Goal: Browse casually: Explore the website without a specific task or goal

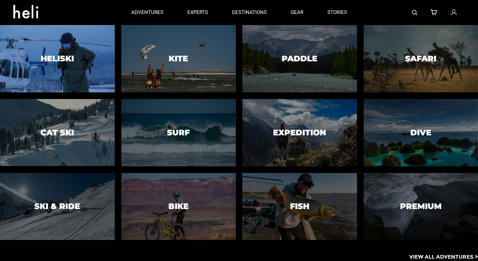
click at [84, 62] on div at bounding box center [57, 58] width 117 height 69
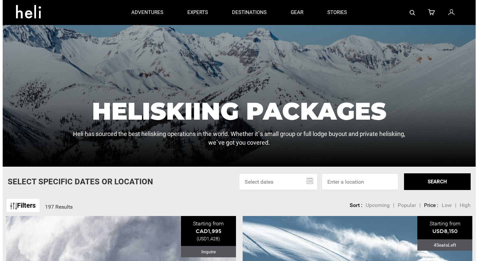
scroll to position [67, 0]
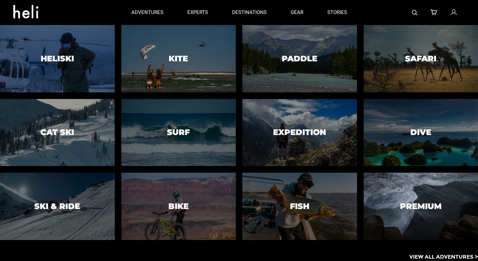
click at [402, 197] on div at bounding box center [420, 206] width 117 height 69
click at [408, 204] on h3 "Premium" at bounding box center [421, 206] width 42 height 9
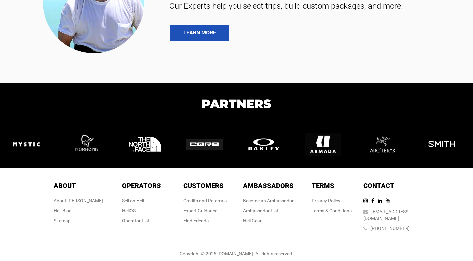
scroll to position [2274, 0]
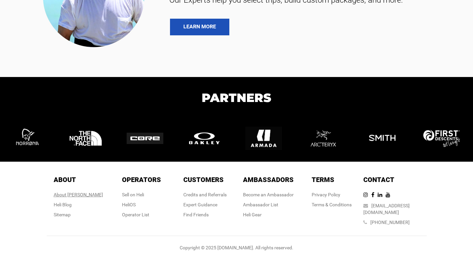
click at [86, 198] on div "About [PERSON_NAME]" at bounding box center [78, 194] width 49 height 7
